Goal: Find contact information: Find contact information

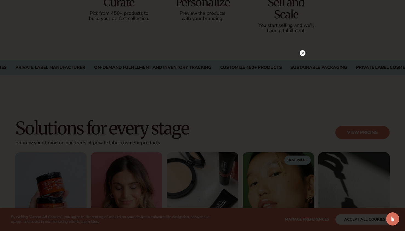
scroll to position [486, 0]
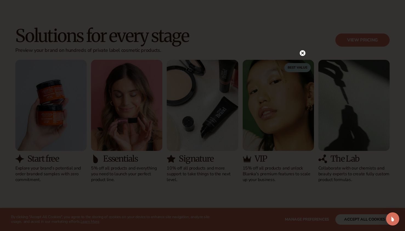
click at [303, 52] on icon at bounding box center [302, 53] width 3 height 3
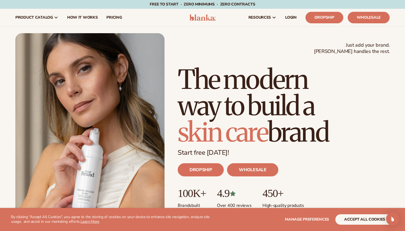
scroll to position [0, 0]
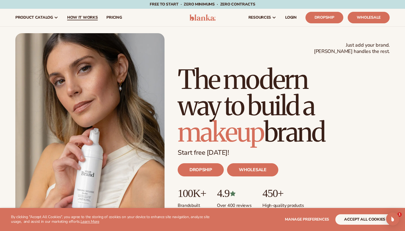
click at [90, 17] on span "How It Works" at bounding box center [82, 17] width 31 height 4
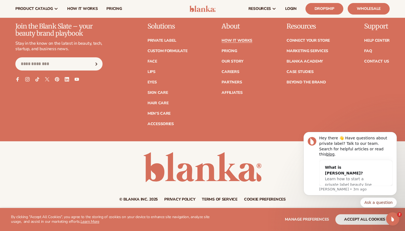
scroll to position [1341, 0]
click at [373, 60] on link "Contact Us" at bounding box center [377, 62] width 25 height 4
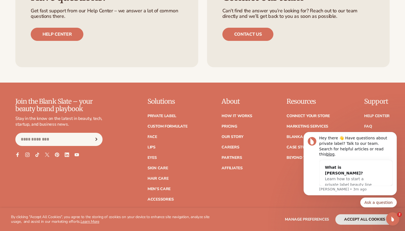
scroll to position [418, 0]
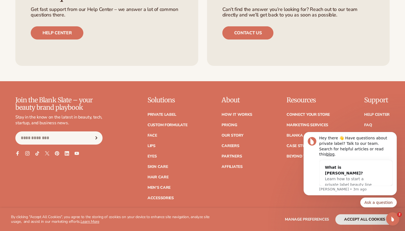
click at [254, 32] on link "Contact us" at bounding box center [248, 32] width 51 height 13
